Goal: Task Accomplishment & Management: Complete application form

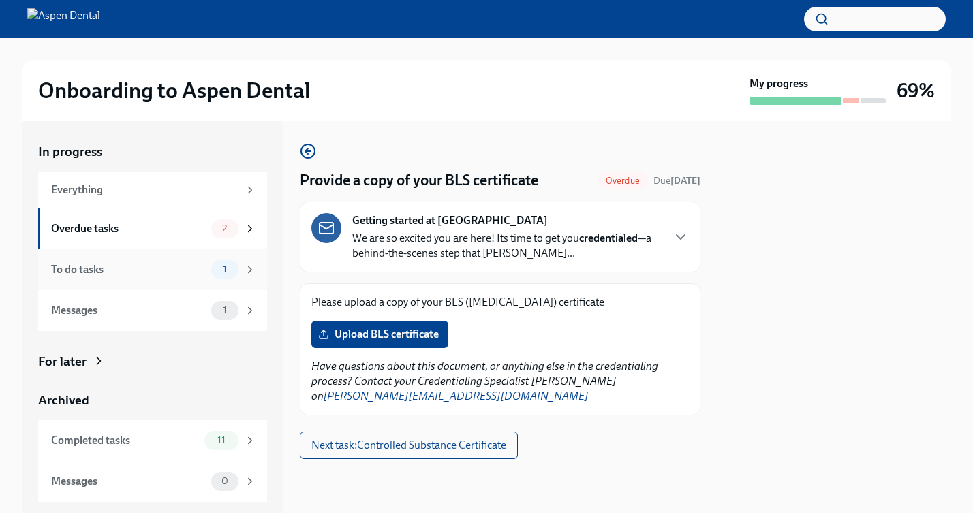
click at [105, 271] on div "To do tasks" at bounding box center [128, 269] width 155 height 15
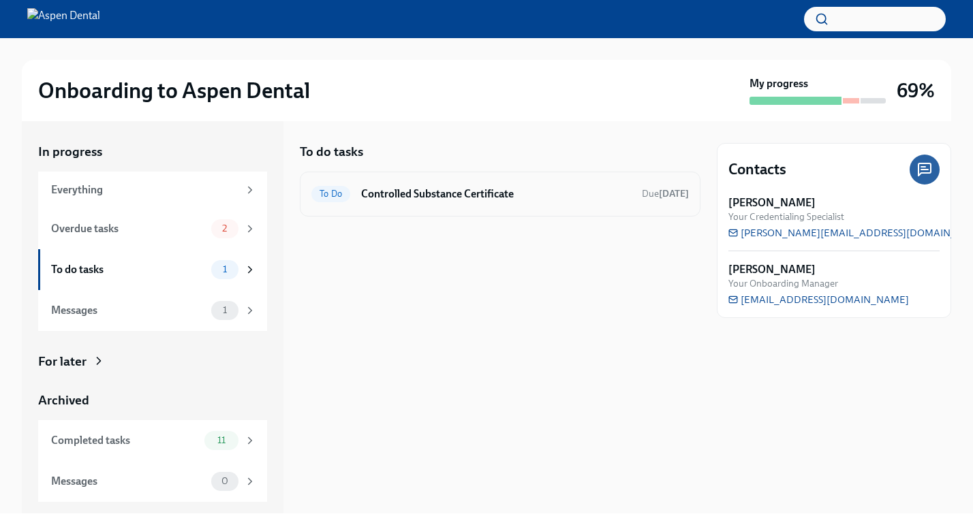
click at [409, 200] on h6 "Controlled Substance Certificate" at bounding box center [496, 194] width 270 height 15
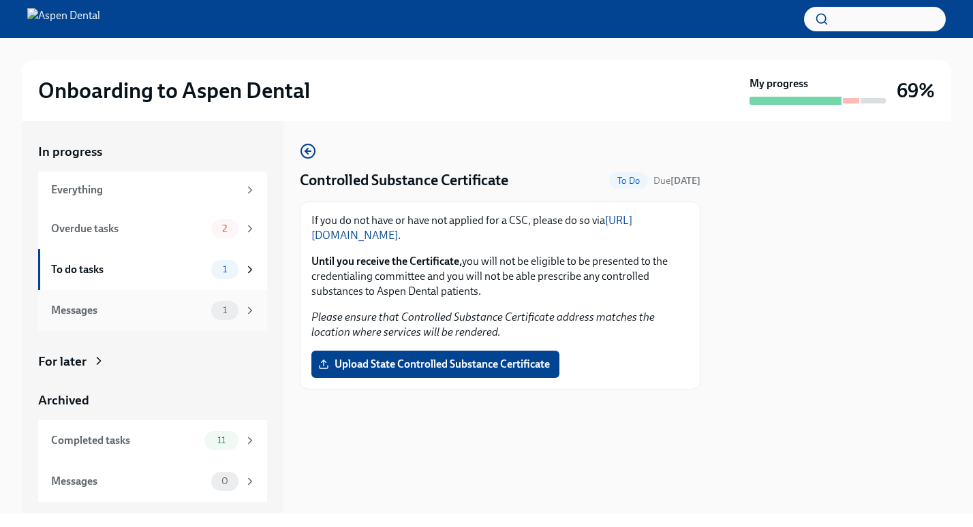
click at [142, 311] on div "Messages" at bounding box center [128, 310] width 155 height 15
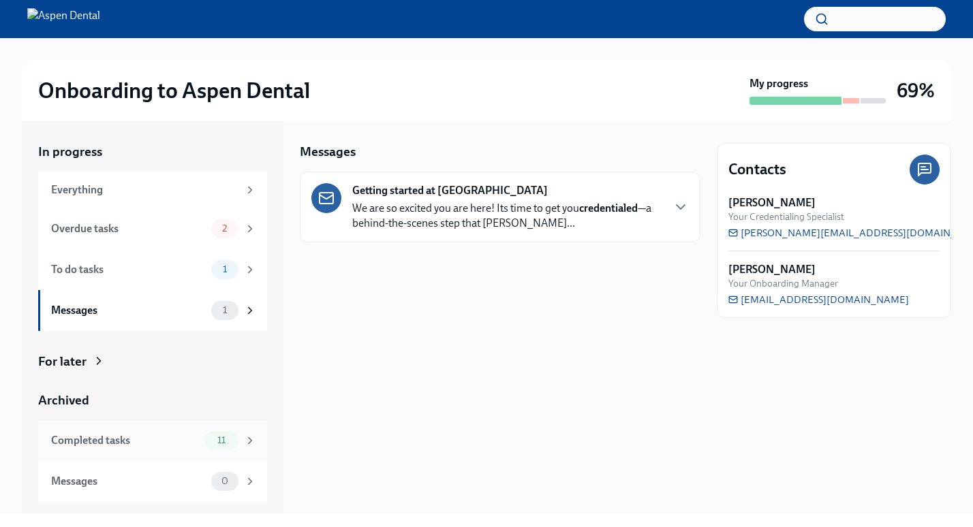
click at [121, 435] on div "Completed tasks" at bounding box center [125, 440] width 148 height 15
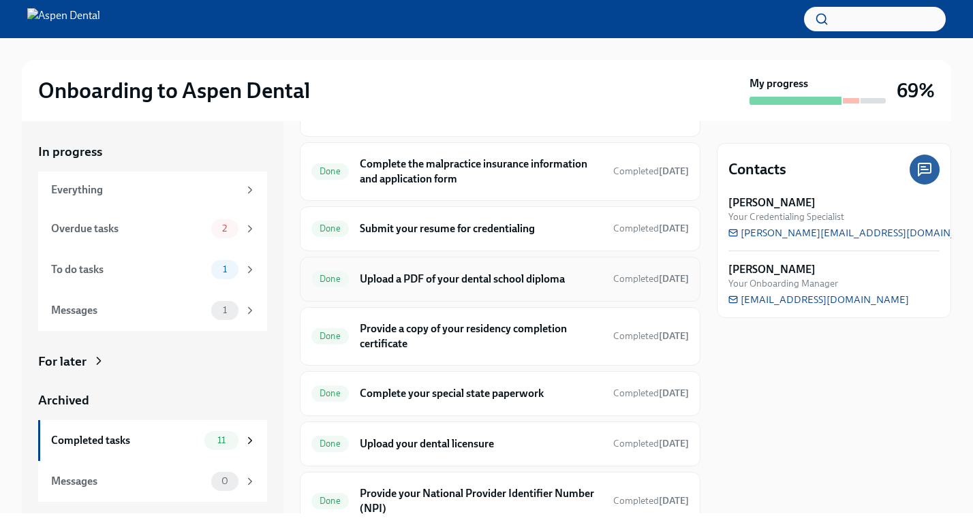
scroll to position [206, 0]
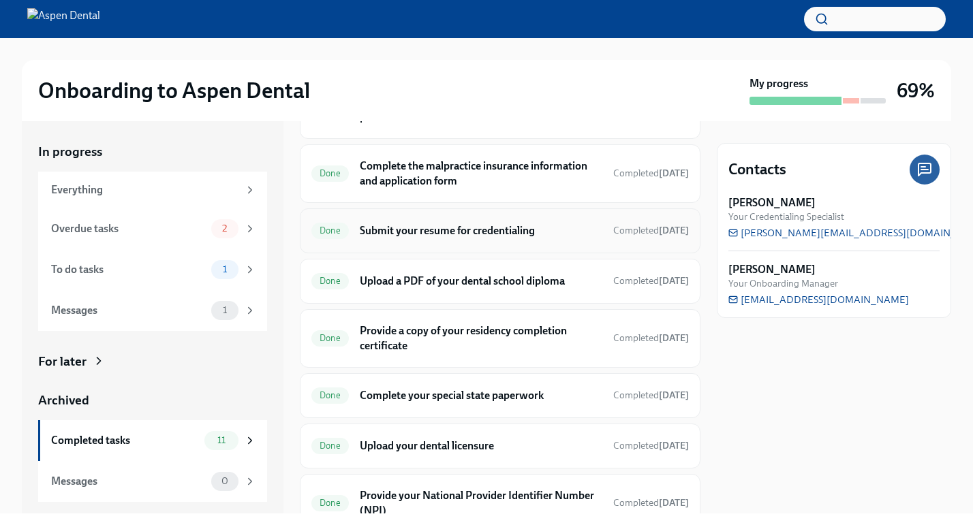
click at [409, 233] on h6 "Submit your resume for credentialing" at bounding box center [481, 231] width 243 height 15
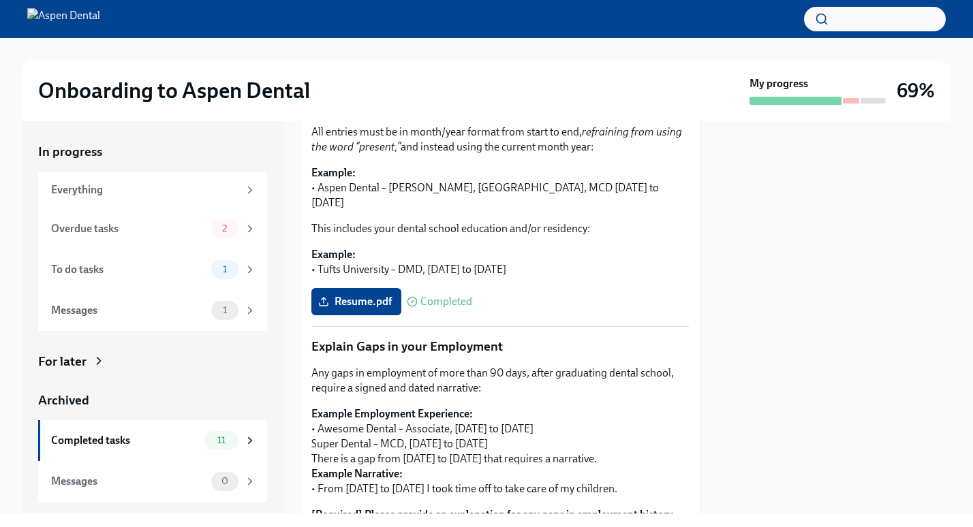
scroll to position [273, 0]
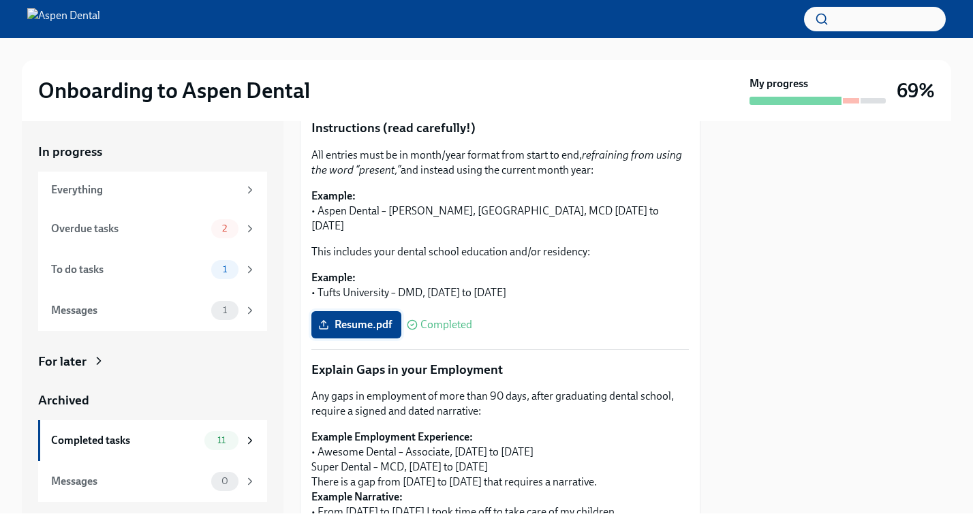
click at [349, 318] on span "Resume.pdf" at bounding box center [356, 325] width 71 height 14
click at [0, 0] on input "Resume.pdf" at bounding box center [0, 0] width 0 height 0
click at [288, 140] on div "In progress Everything Overdue tasks 2 To do tasks 1 Messages 1 For later Archi…" at bounding box center [487, 317] width 930 height 393
click at [330, 318] on span "Resume.pdf" at bounding box center [356, 325] width 71 height 14
click at [0, 0] on input "Resume.pdf" at bounding box center [0, 0] width 0 height 0
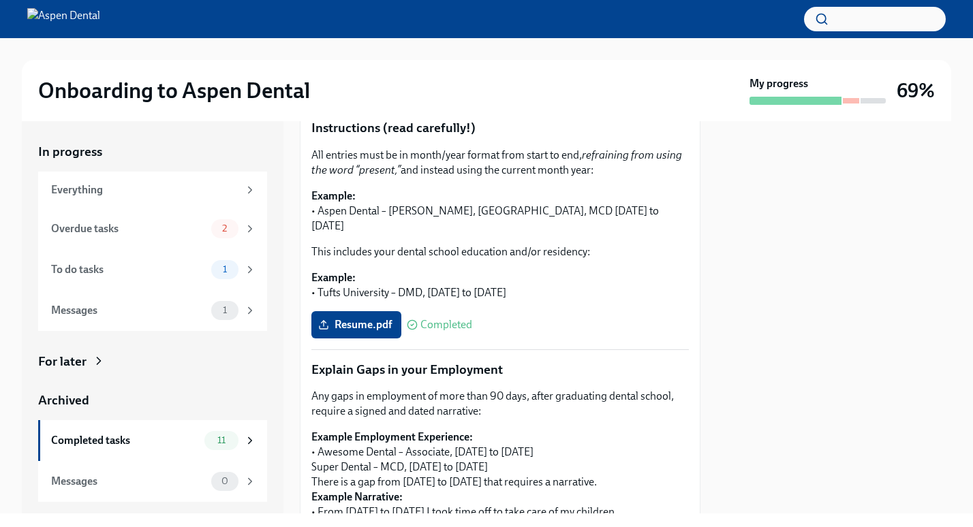
scroll to position [0, 0]
click at [131, 234] on div "Overdue tasks" at bounding box center [128, 228] width 155 height 15
